Goal: Information Seeking & Learning: Learn about a topic

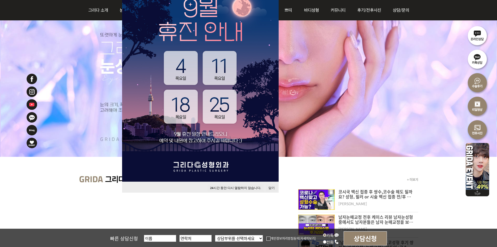
scroll to position [52, 0]
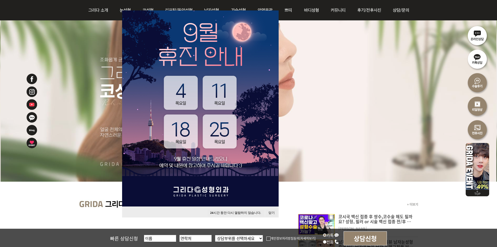
click at [242, 212] on button "24 시간 동안 다시 열람하지 않습니다." at bounding box center [236, 212] width 56 height 7
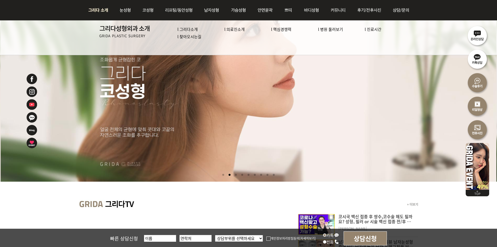
click at [234, 31] on link "l 의료진소개" at bounding box center [235, 28] width 20 height 5
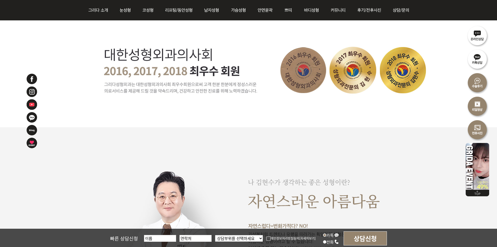
scroll to position [287, 0]
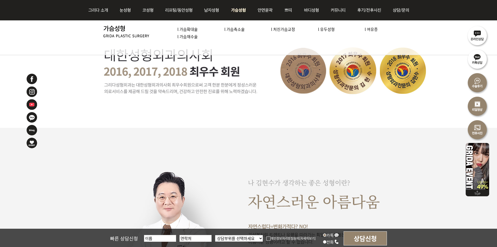
click at [187, 27] on link "l 가슴확대술" at bounding box center [188, 28] width 20 height 5
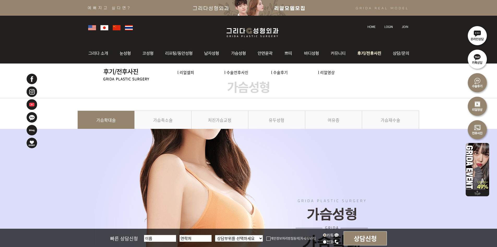
click at [362, 51] on img at bounding box center [370, 53] width 36 height 20
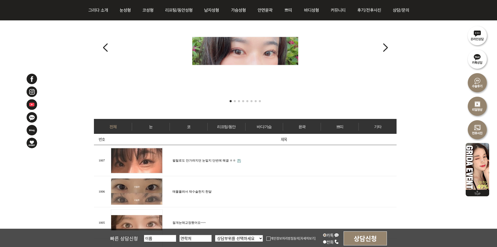
scroll to position [157, 0]
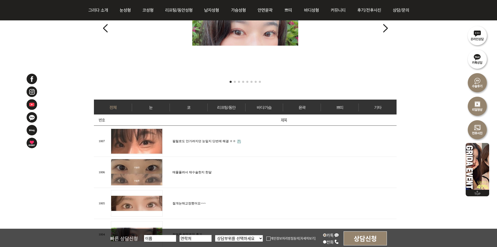
click at [262, 104] on link "바디/가슴" at bounding box center [265, 107] width 38 height 8
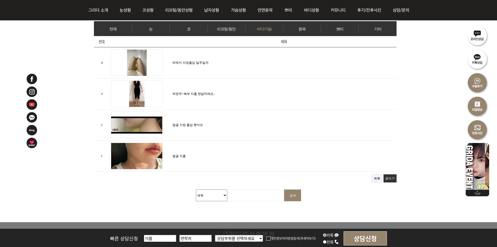
scroll to position [183, 0]
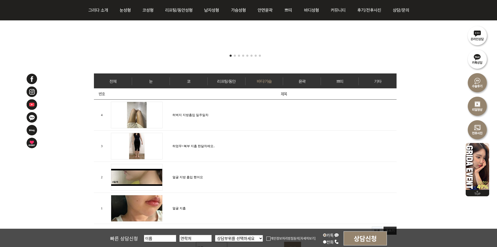
click at [123, 81] on link "전체" at bounding box center [113, 81] width 38 height 8
click at [352, 84] on link "쁘띠" at bounding box center [340, 81] width 38 height 8
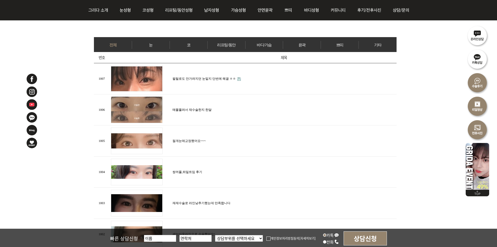
scroll to position [131, 0]
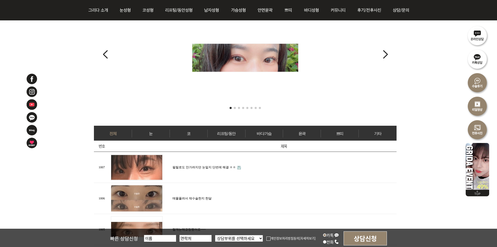
click at [131, 135] on link "전체" at bounding box center [113, 134] width 38 height 8
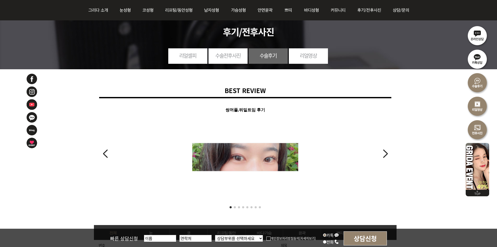
scroll to position [104, 0]
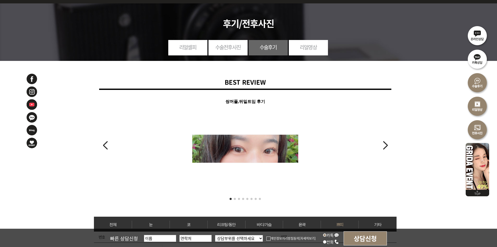
scroll to position [157, 0]
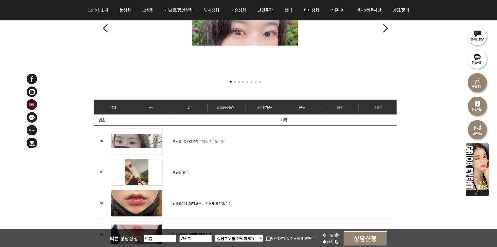
click at [265, 105] on link "바디/가슴" at bounding box center [265, 107] width 38 height 8
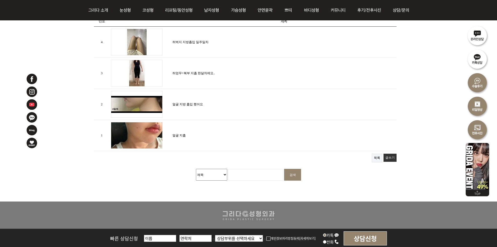
scroll to position [177, 0]
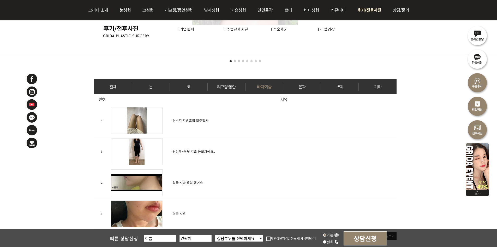
click at [189, 31] on link "l 리얼셀피" at bounding box center [186, 28] width 17 height 5
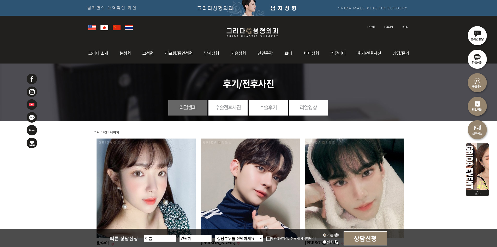
click at [229, 111] on link "수술전후사진" at bounding box center [228, 107] width 39 height 14
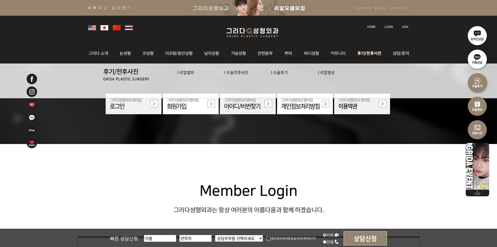
click at [182, 70] on link "l 리얼셀피" at bounding box center [186, 71] width 17 height 5
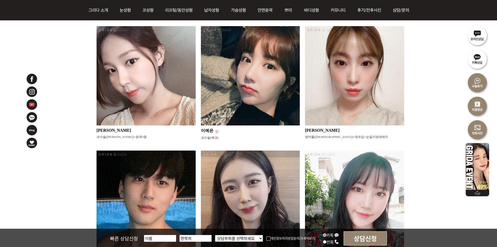
scroll to position [498, 0]
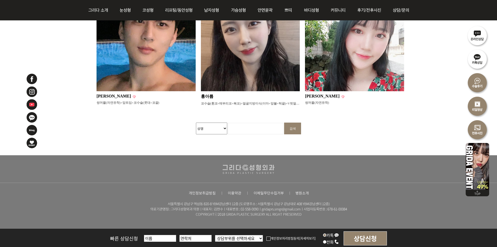
click at [243, 125] on input "검색어 필수" at bounding box center [255, 128] width 55 height 11
type input "이진난"
click at [284, 122] on input "검색" at bounding box center [292, 128] width 17 height 12
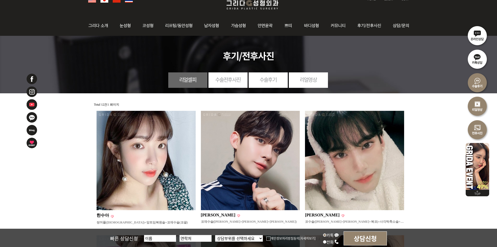
scroll to position [2, 0]
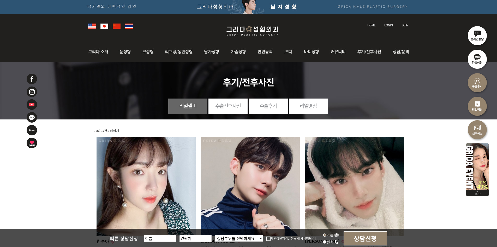
click at [299, 108] on link "리얼영상" at bounding box center [308, 105] width 39 height 14
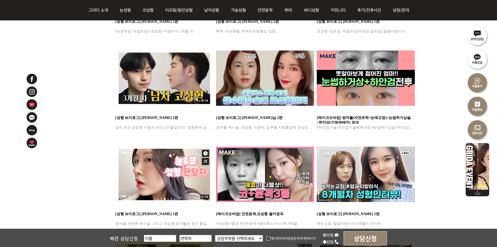
scroll to position [104, 0]
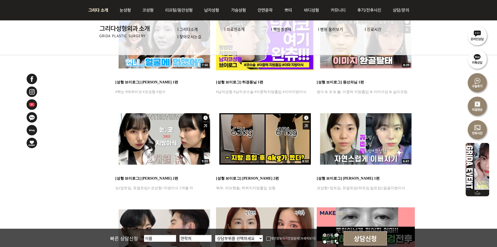
click at [183, 37] on link "l 찾아오시는길" at bounding box center [190, 36] width 24 height 5
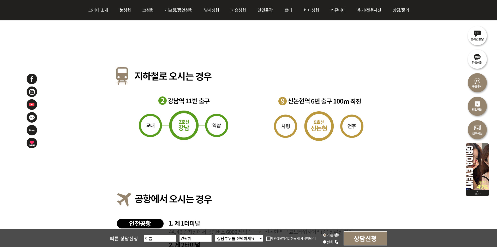
scroll to position [496, 0]
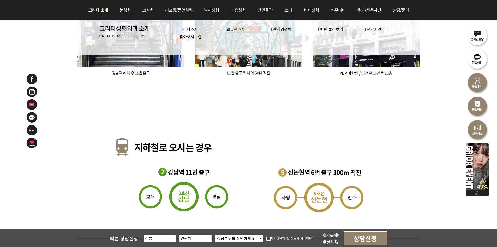
click at [333, 29] on link "l 병원 둘러보기" at bounding box center [330, 28] width 25 height 5
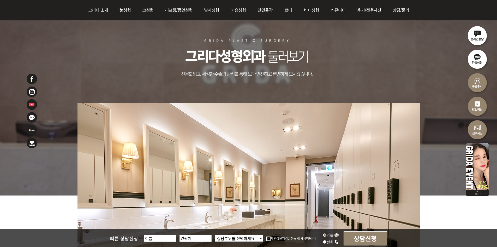
scroll to position [100, 0]
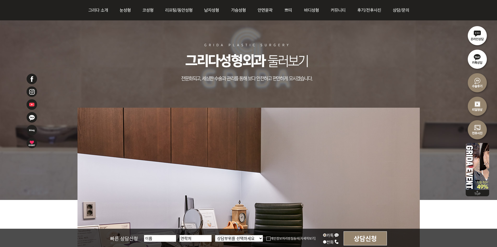
click at [479, 101] on img at bounding box center [478, 106] width 24 height 24
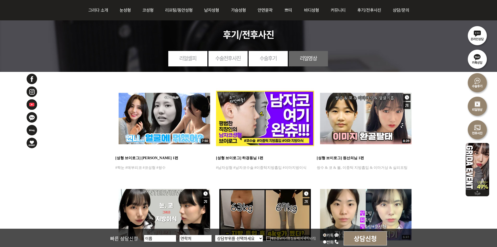
scroll to position [78, 0]
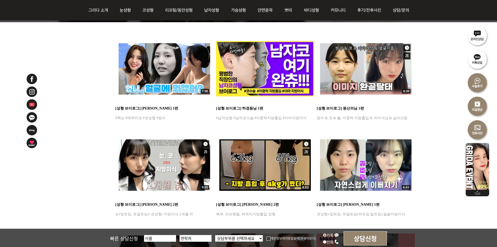
click at [481, 125] on img at bounding box center [478, 130] width 24 height 24
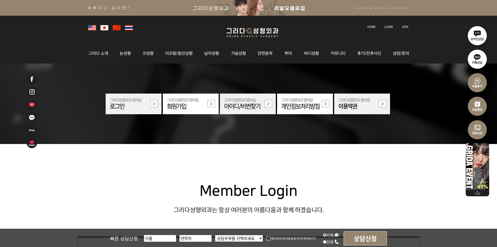
click at [478, 81] on img at bounding box center [478, 83] width 24 height 24
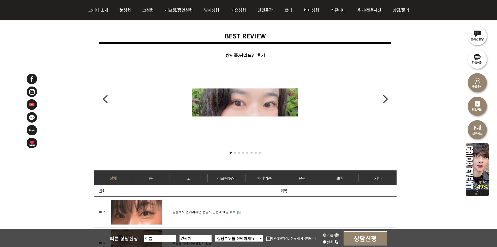
scroll to position [157, 0]
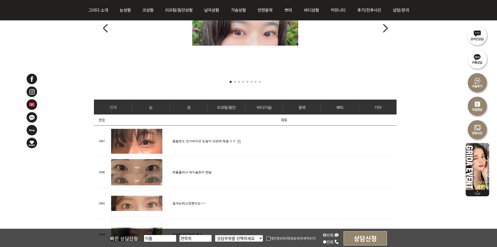
click at [306, 103] on link "윤곽" at bounding box center [302, 107] width 38 height 8
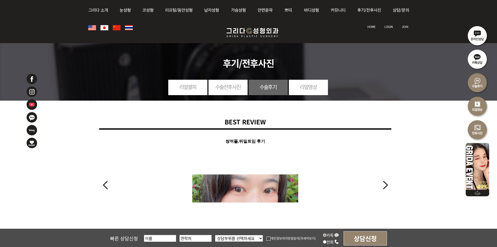
scroll to position [183, 0]
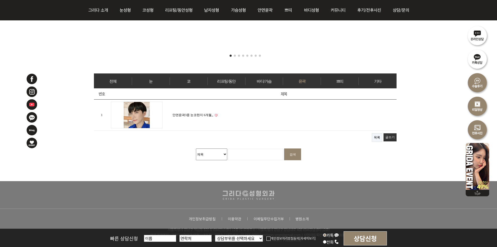
click at [259, 79] on link "바디/가슴" at bounding box center [265, 81] width 38 height 8
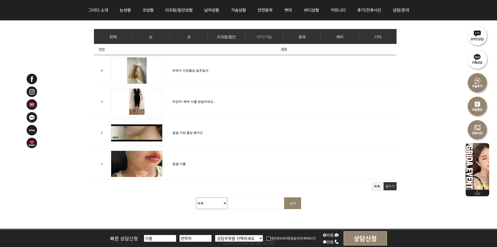
scroll to position [235, 0]
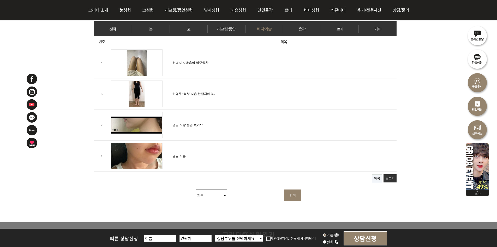
click at [145, 123] on img at bounding box center [137, 125] width 52 height 27
click at [180, 155] on link "얼굴 지흡" at bounding box center [179, 156] width 13 height 4
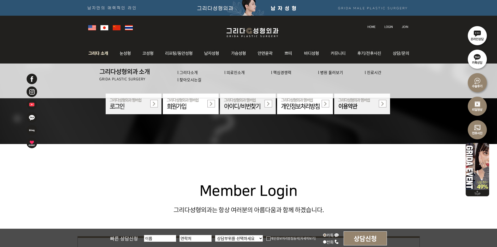
click at [192, 70] on link "l 그리다소개" at bounding box center [188, 71] width 20 height 5
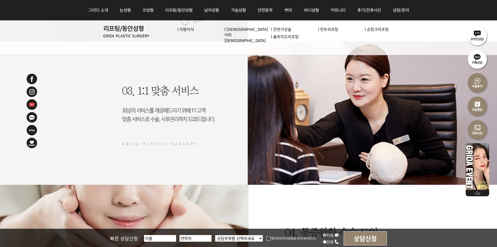
scroll to position [862, 0]
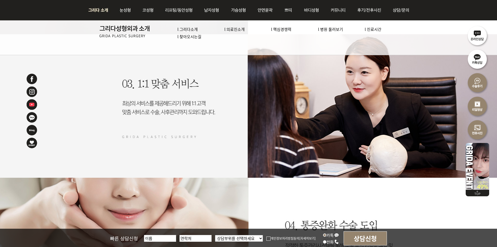
click at [237, 31] on link "l 의료진소개" at bounding box center [235, 28] width 20 height 5
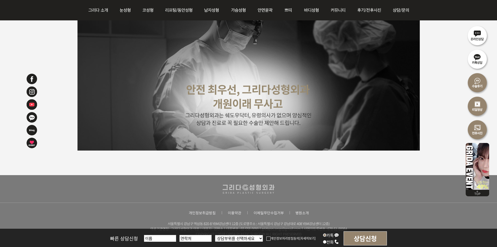
scroll to position [1328, 0]
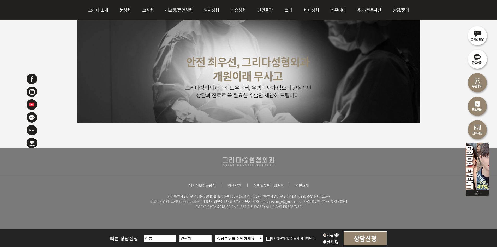
click at [296, 185] on img at bounding box center [303, 185] width 14 height 4
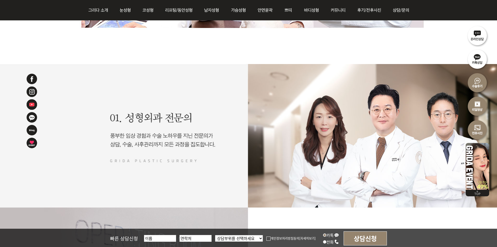
scroll to position [601, 0]
